Goal: Check status: Check status

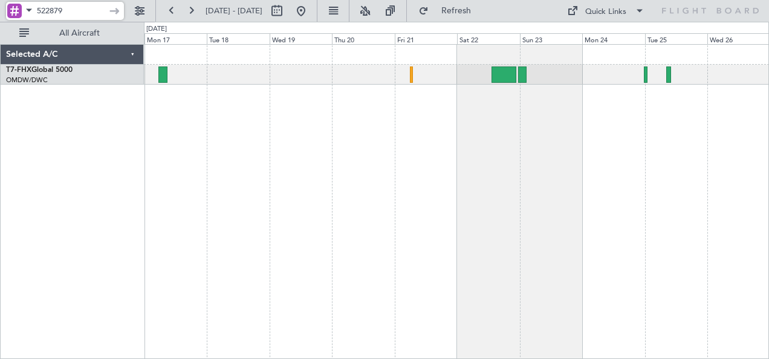
click at [92, 5] on input "522879" at bounding box center [72, 11] width 70 height 18
type input "5"
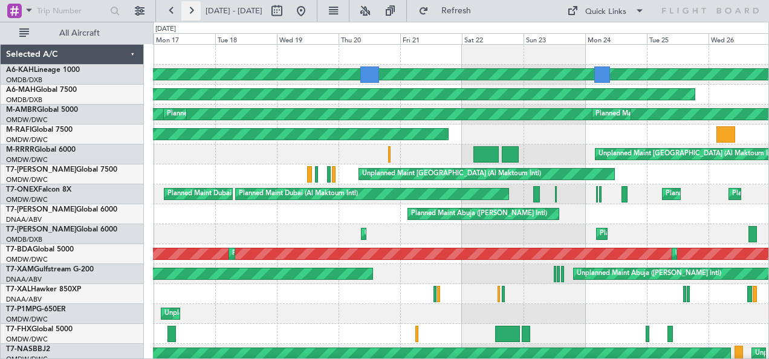
click at [196, 16] on button at bounding box center [190, 10] width 19 height 19
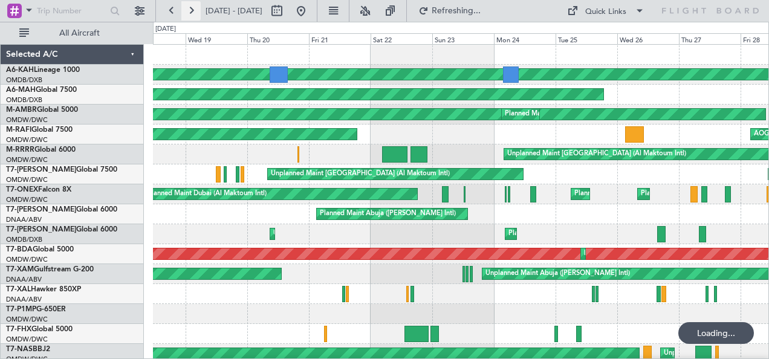
click at [196, 16] on button at bounding box center [190, 10] width 19 height 19
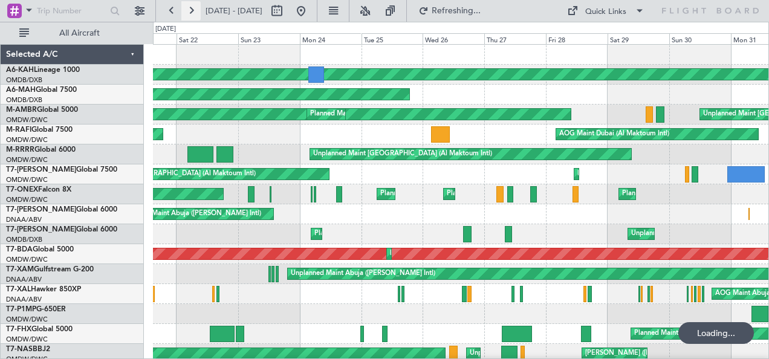
click at [196, 16] on button at bounding box center [190, 10] width 19 height 19
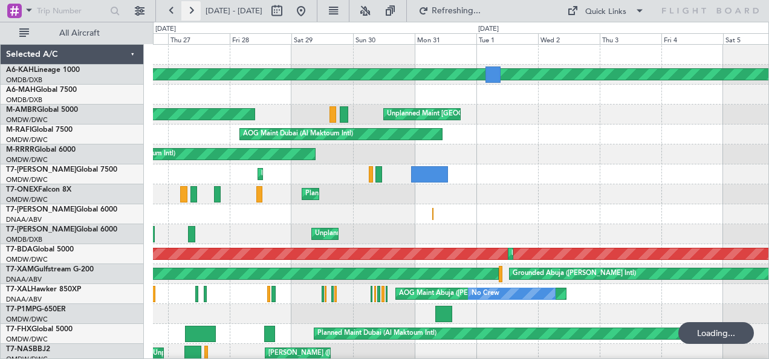
click at [196, 16] on button at bounding box center [190, 10] width 19 height 19
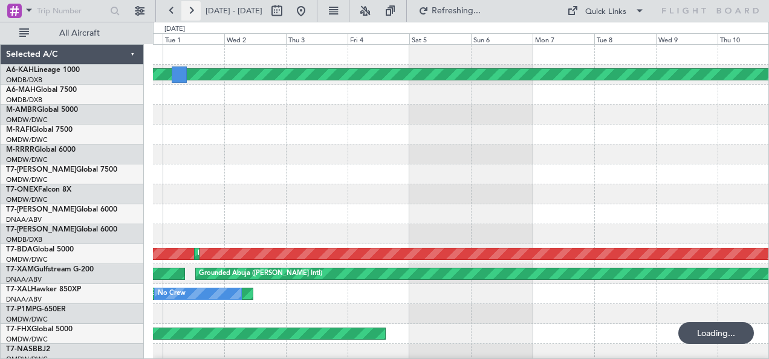
click at [196, 16] on button at bounding box center [190, 10] width 19 height 19
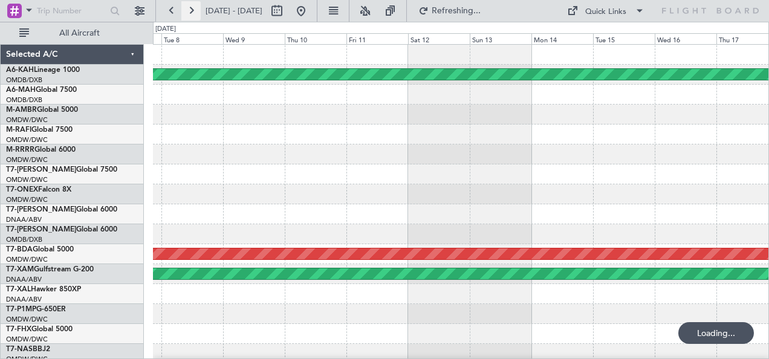
click at [196, 16] on button at bounding box center [190, 10] width 19 height 19
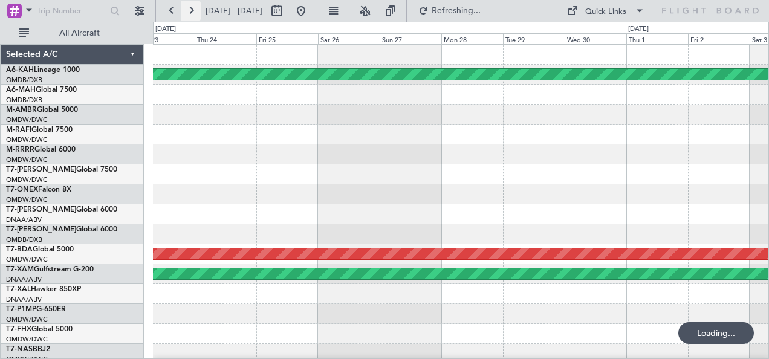
click at [196, 16] on button at bounding box center [190, 10] width 19 height 19
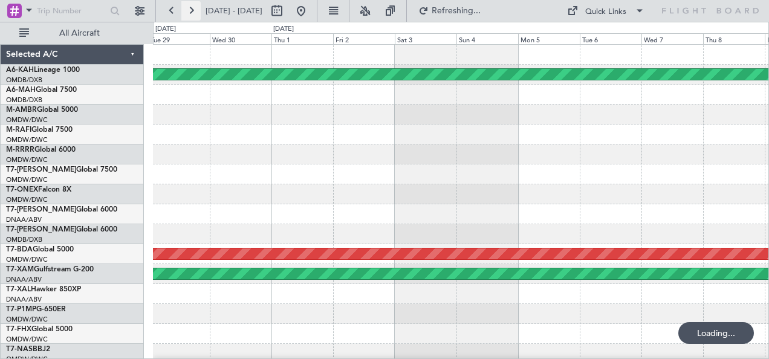
click at [196, 16] on button at bounding box center [190, 10] width 19 height 19
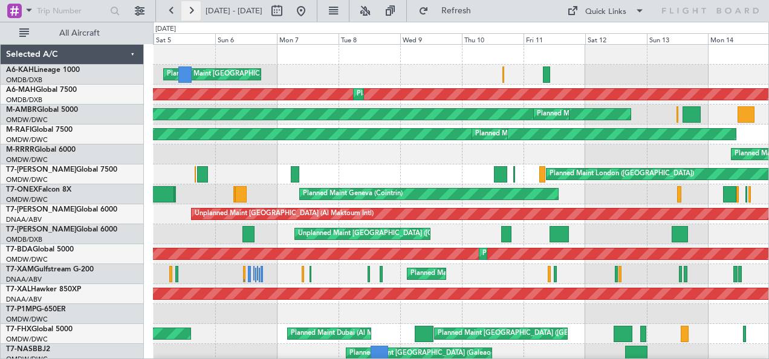
click at [196, 16] on button at bounding box center [190, 10] width 19 height 19
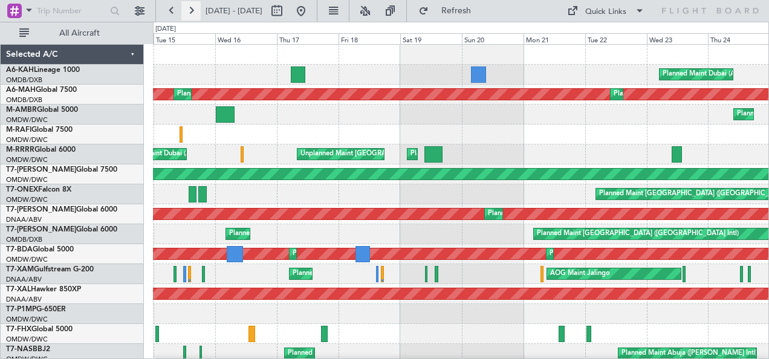
click at [195, 15] on button at bounding box center [190, 10] width 19 height 19
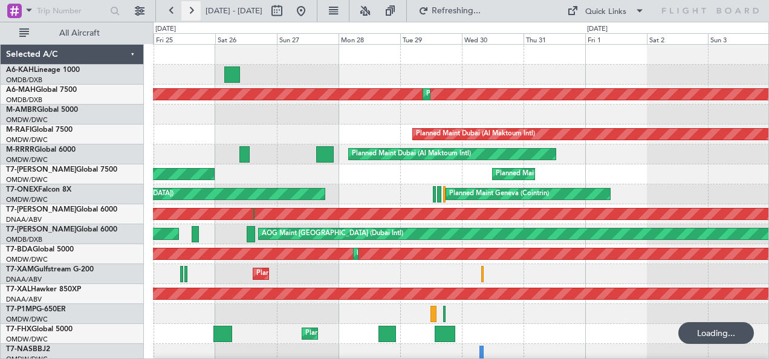
click at [195, 15] on button at bounding box center [190, 10] width 19 height 19
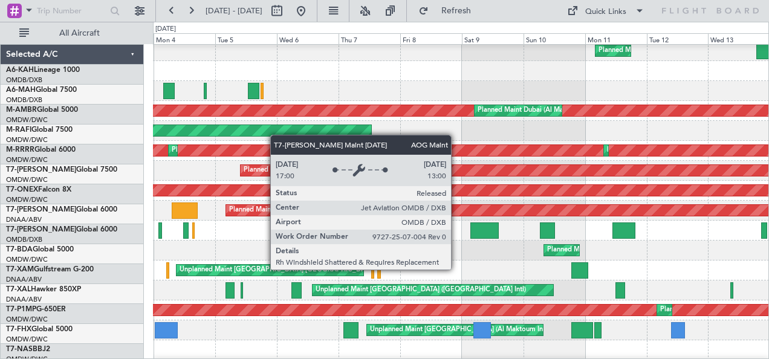
scroll to position [103, 0]
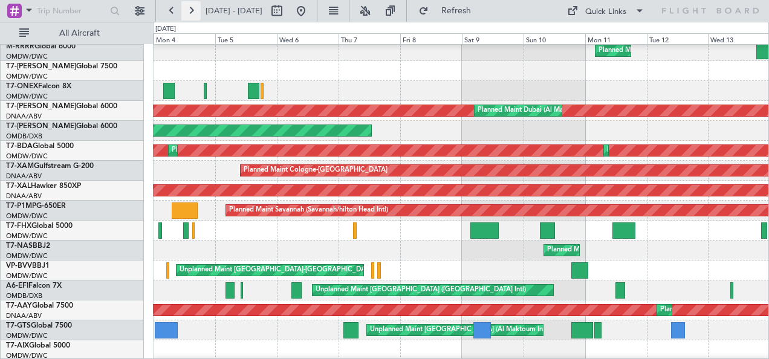
click at [196, 12] on button at bounding box center [190, 10] width 19 height 19
